Goal: Transaction & Acquisition: Subscribe to service/newsletter

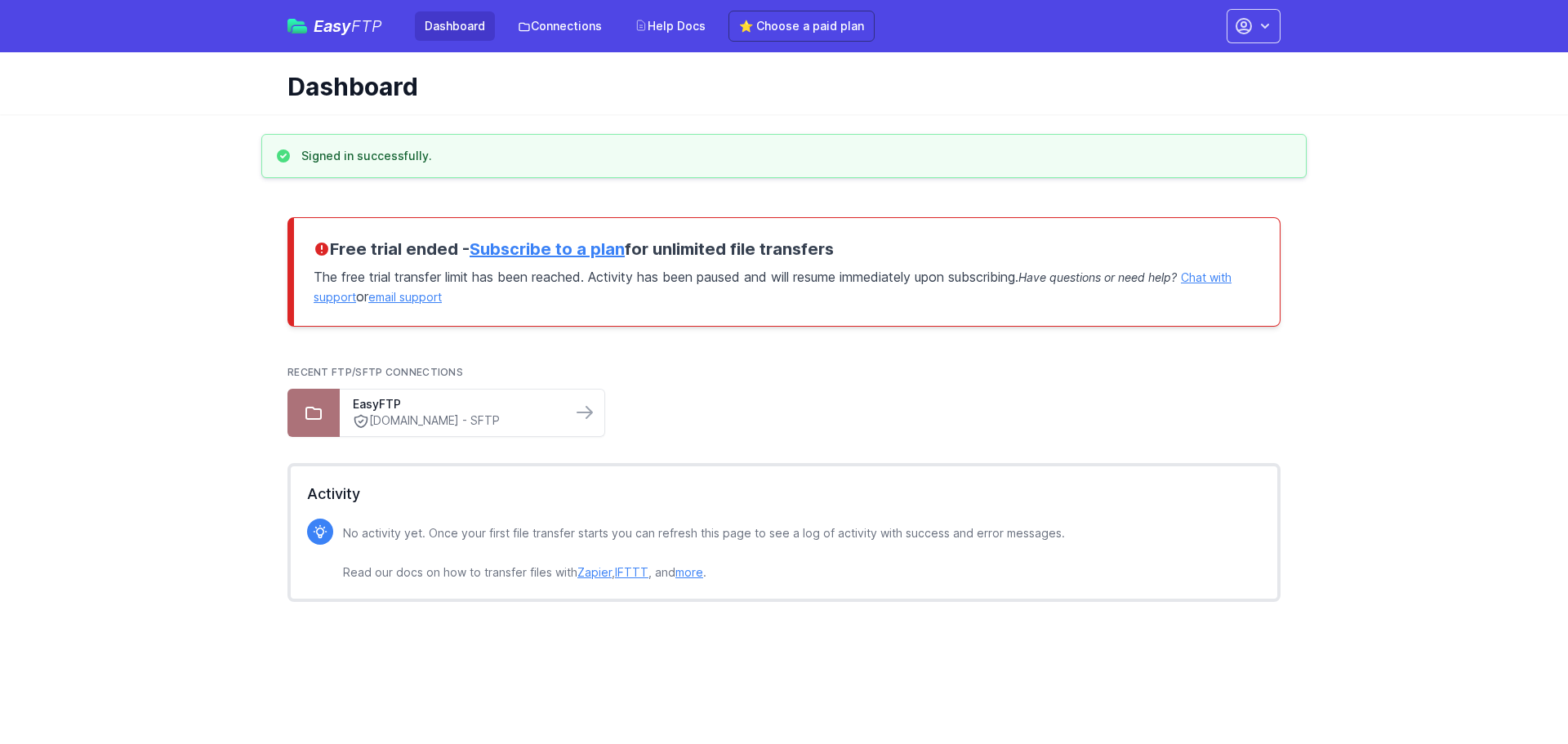
click at [600, 246] on link "Subscribe to a plan" at bounding box center [547, 248] width 155 height 19
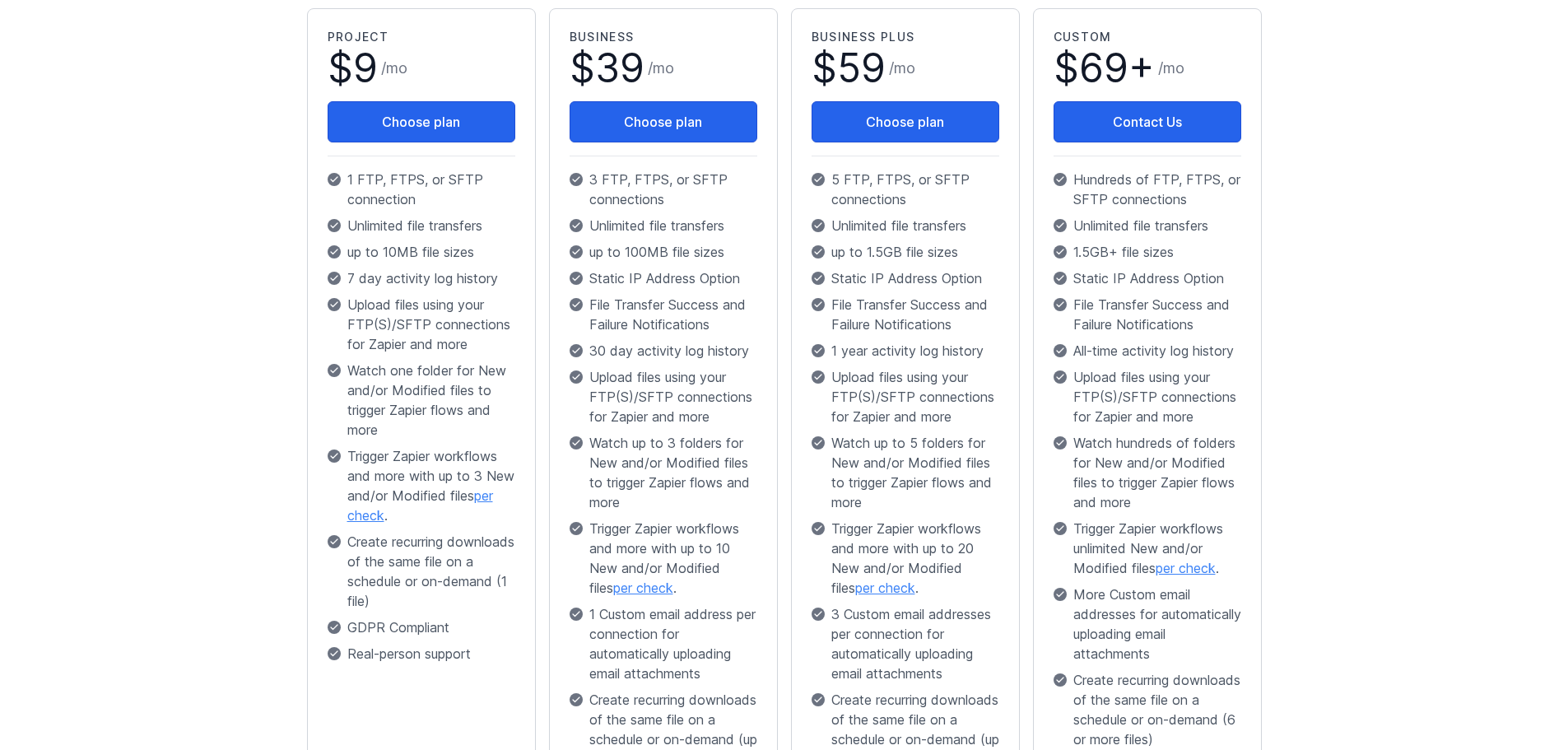
scroll to position [329, 0]
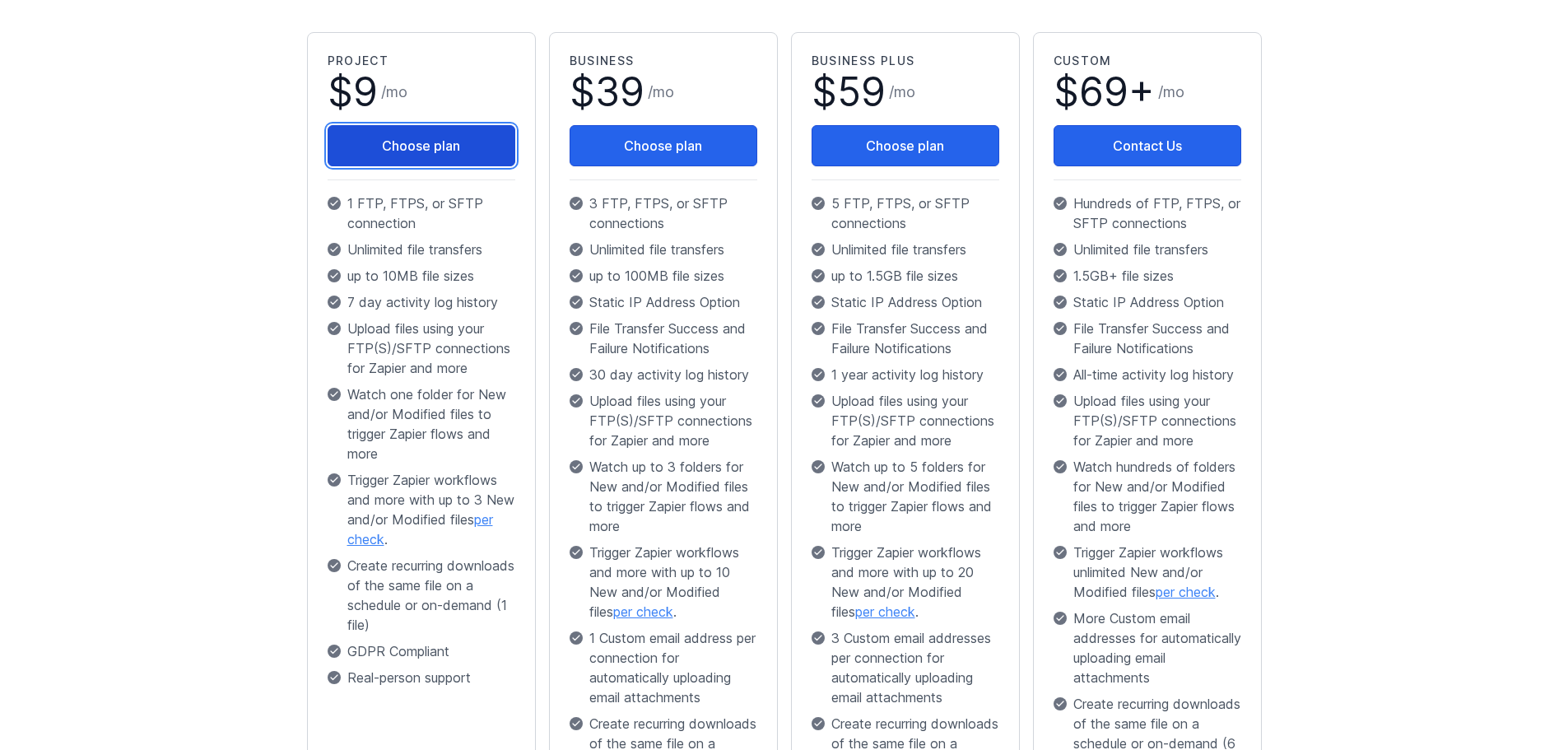
click at [394, 149] on button "Choose plan" at bounding box center [422, 146] width 188 height 41
